Goal: Find specific fact

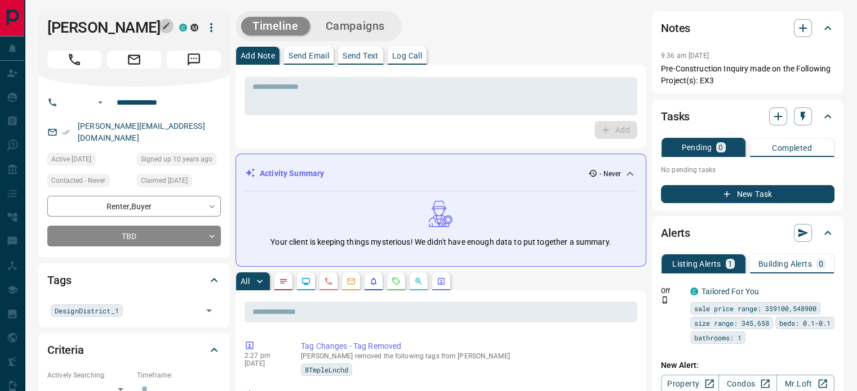
click at [164, 26] on icon "button" at bounding box center [166, 25] width 9 height 9
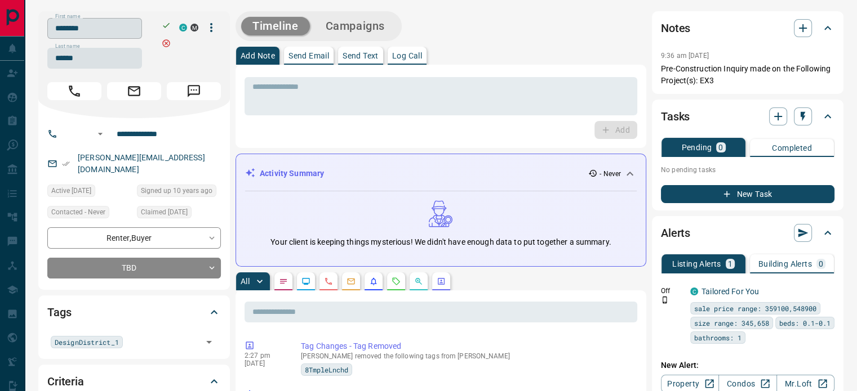
click at [117, 25] on input "********" at bounding box center [94, 28] width 95 height 21
click at [100, 61] on input "******" at bounding box center [94, 58] width 95 height 21
click at [146, 134] on input "**********" at bounding box center [156, 134] width 88 height 18
click at [181, 158] on div "[PERSON_NAME][EMAIL_ADDRESS][DOMAIN_NAME]" at bounding box center [133, 164] width 173 height 30
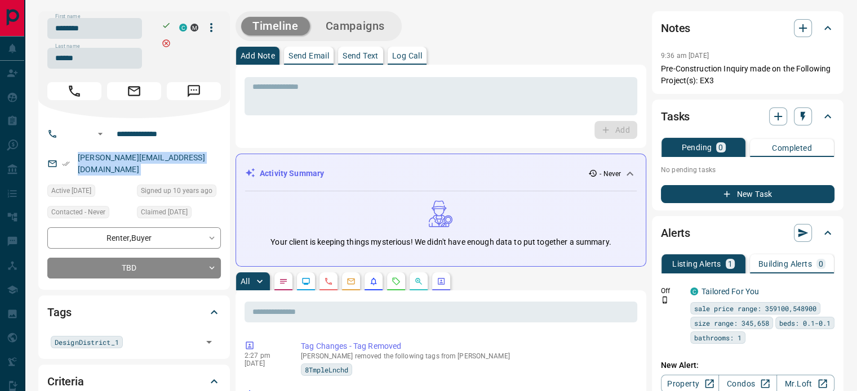
click at [181, 158] on div "[PERSON_NAME][EMAIL_ADDRESS][DOMAIN_NAME]" at bounding box center [133, 164] width 173 height 30
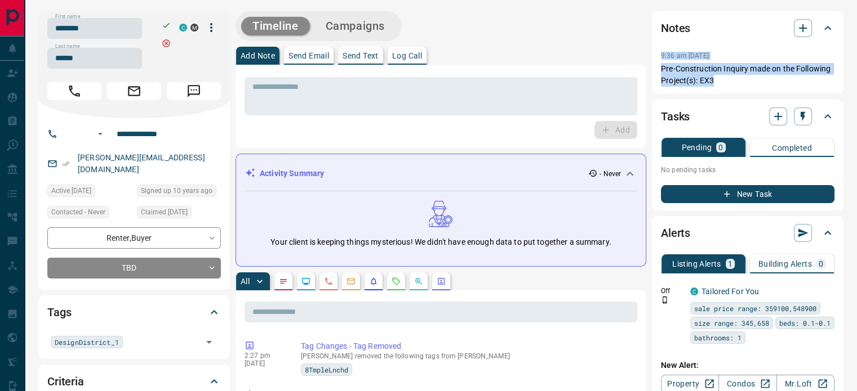
copy div "9:36 am [DATE] Pin Pre-Construction Inquiry made on the Following Project(s): E…"
drag, startPoint x: 728, startPoint y: 81, endPoint x: 657, endPoint y: 58, distance: 74.6
click at [657, 58] on div "Notes 9:36 am [DATE] Pre-Construction Inquiry made on the Following Project(s):…" at bounding box center [747, 52] width 191 height 83
drag, startPoint x: 657, startPoint y: 58, endPoint x: 644, endPoint y: 61, distance: 12.7
click at [657, 58] on div "Notes 9:36 am [DATE] Pre-Construction Inquiry made on the Following Project(s):…" at bounding box center [747, 52] width 191 height 83
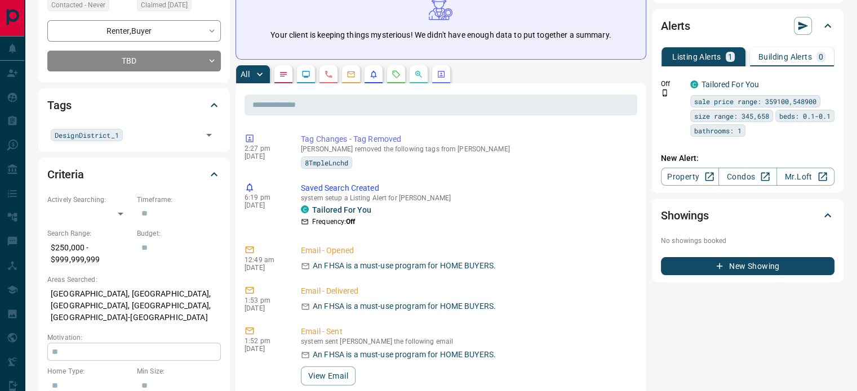
scroll to position [225, 0]
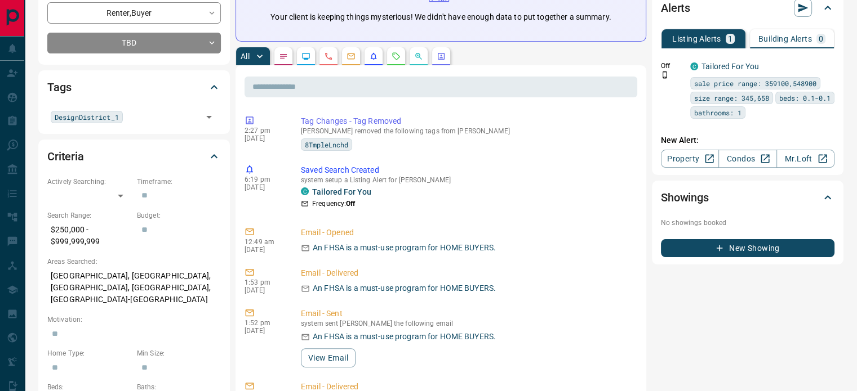
click at [48, 271] on p "[GEOGRAPHIC_DATA], [GEOGRAPHIC_DATA], [GEOGRAPHIC_DATA], [GEOGRAPHIC_DATA], [GE…" at bounding box center [133, 288] width 173 height 42
click at [73, 271] on p "[GEOGRAPHIC_DATA], [GEOGRAPHIC_DATA], [GEOGRAPHIC_DATA], [GEOGRAPHIC_DATA], [GE…" at bounding box center [133, 288] width 173 height 42
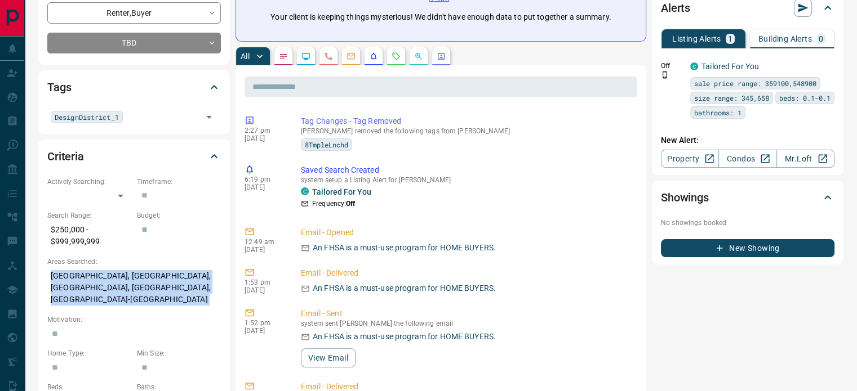
click at [73, 271] on p "[GEOGRAPHIC_DATA], [GEOGRAPHIC_DATA], [GEOGRAPHIC_DATA], [GEOGRAPHIC_DATA], [GE…" at bounding box center [133, 288] width 173 height 42
copy p "[GEOGRAPHIC_DATA], [GEOGRAPHIC_DATA], [GEOGRAPHIC_DATA], [GEOGRAPHIC_DATA], [GE…"
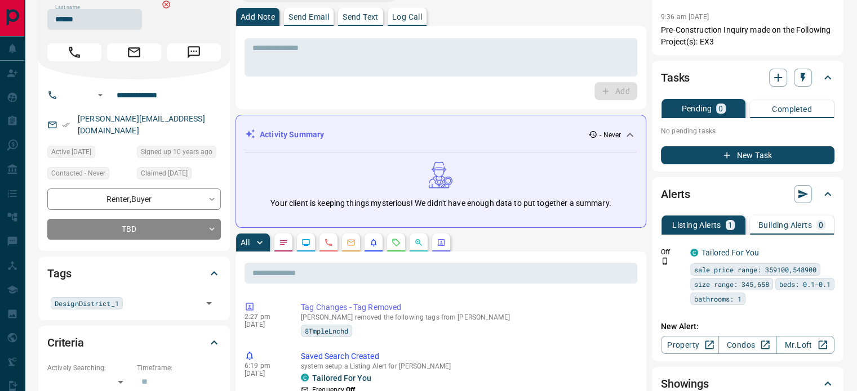
scroll to position [0, 0]
